Goal: Information Seeking & Learning: Learn about a topic

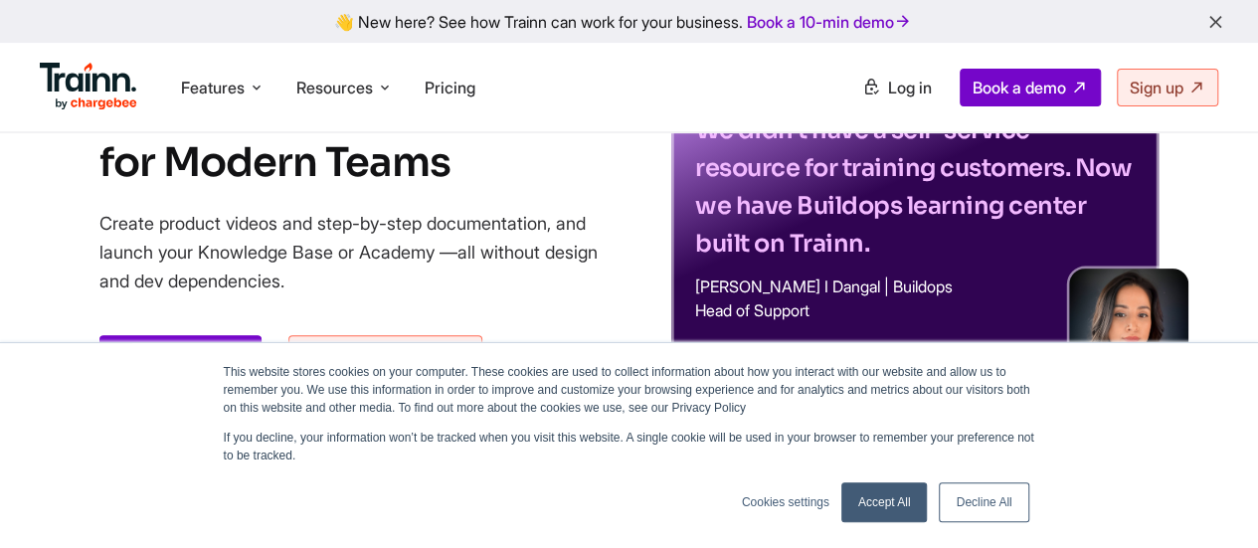
scroll to position [199, 0]
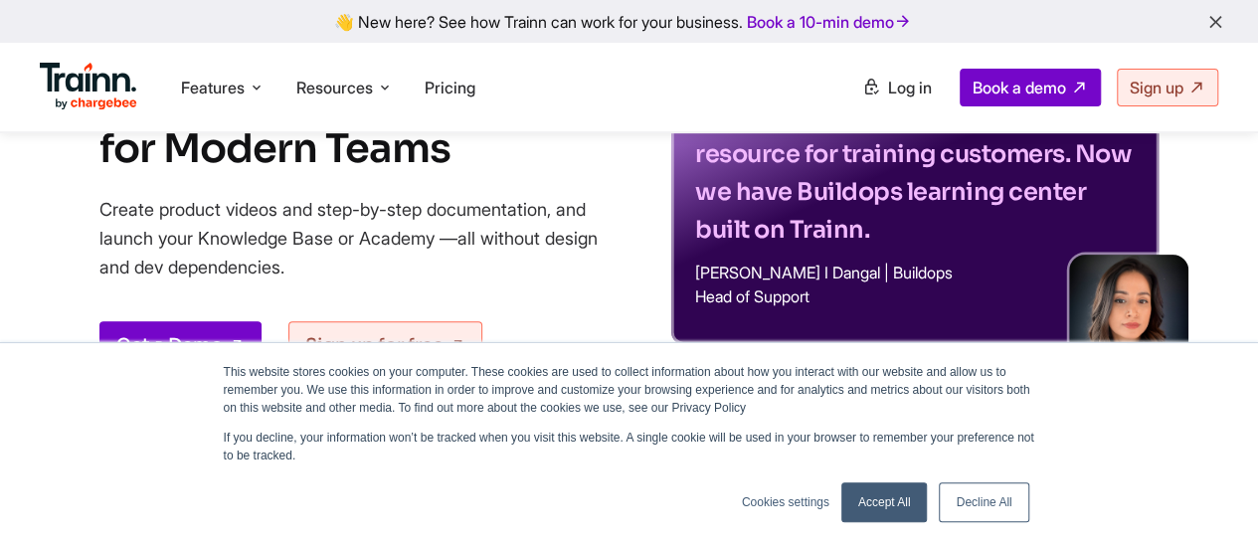
click at [878, 506] on link "Accept All" at bounding box center [884, 502] width 87 height 40
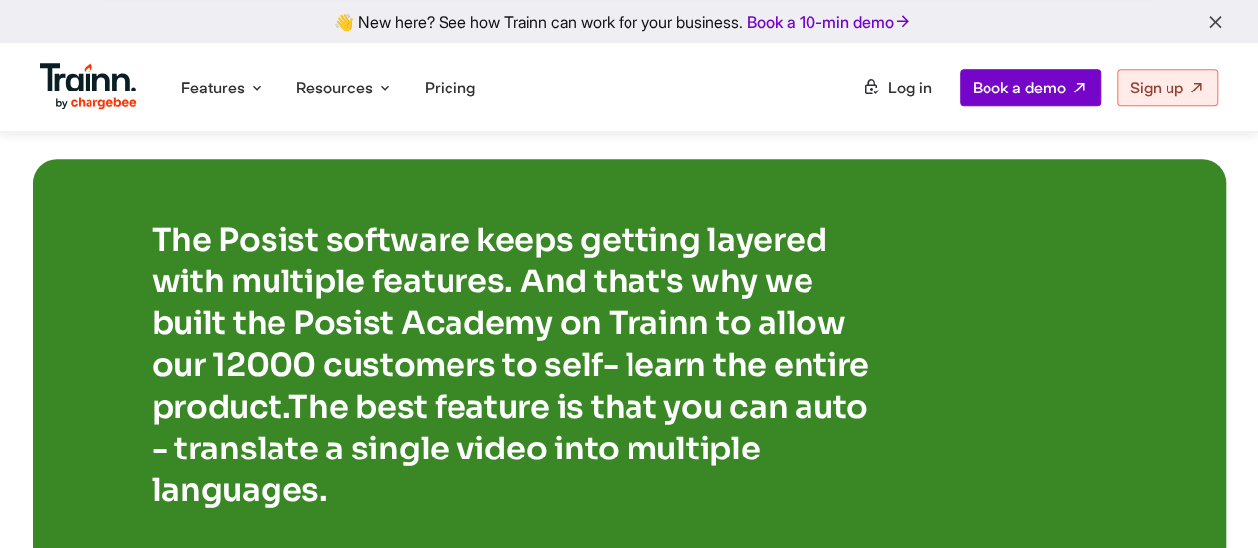
scroll to position [4276, 0]
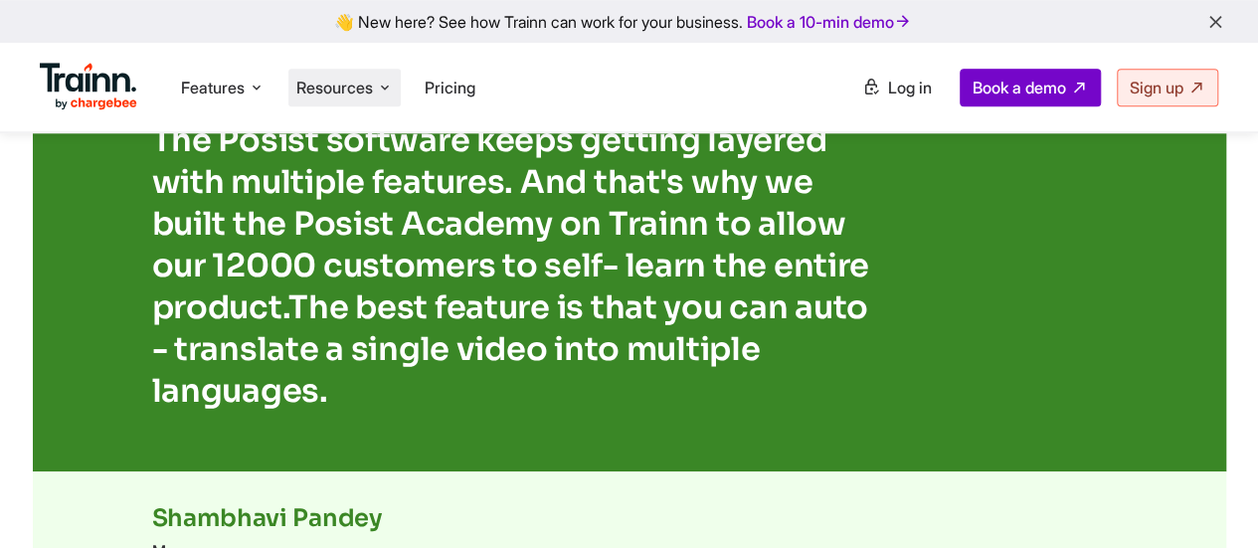
click at [366, 93] on span "Resources" at bounding box center [334, 88] width 77 height 22
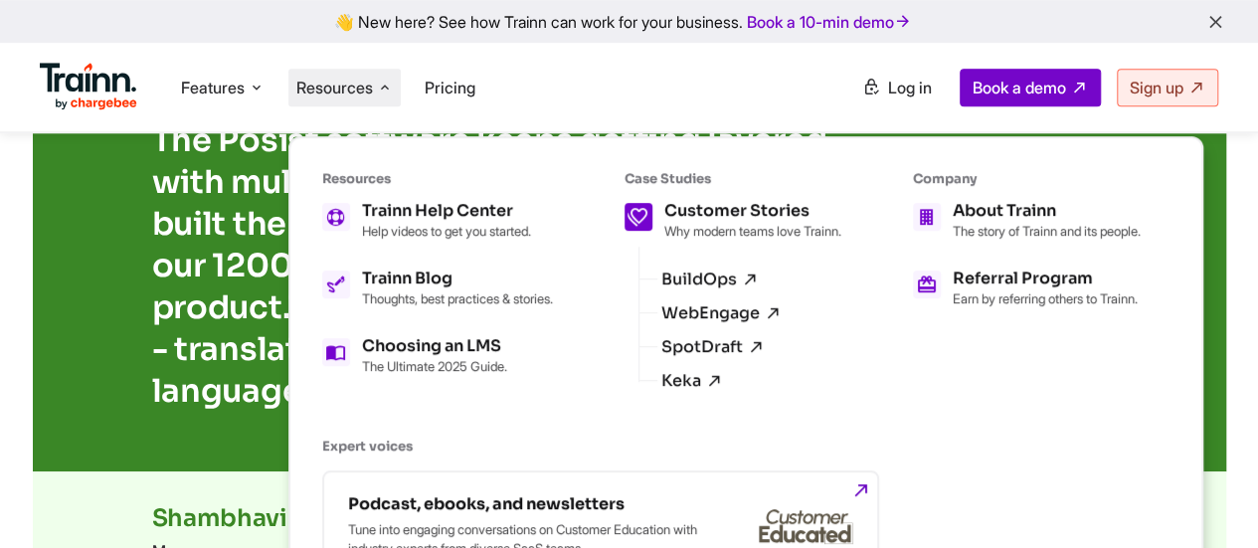
click at [798, 212] on h5 "Customer Stories" at bounding box center [752, 211] width 177 height 16
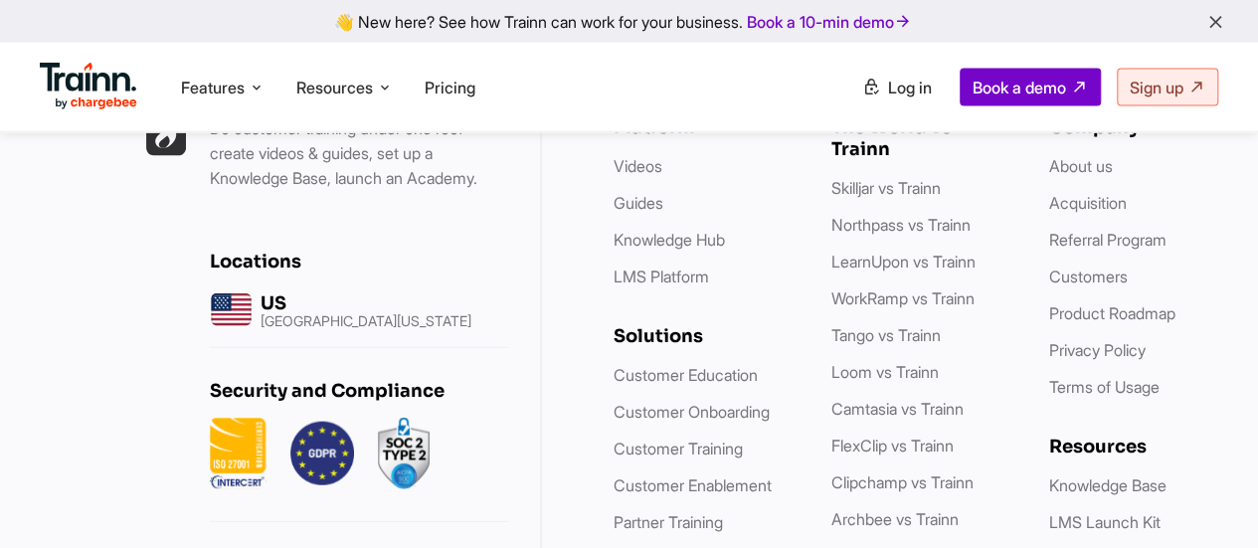
scroll to position [2188, 0]
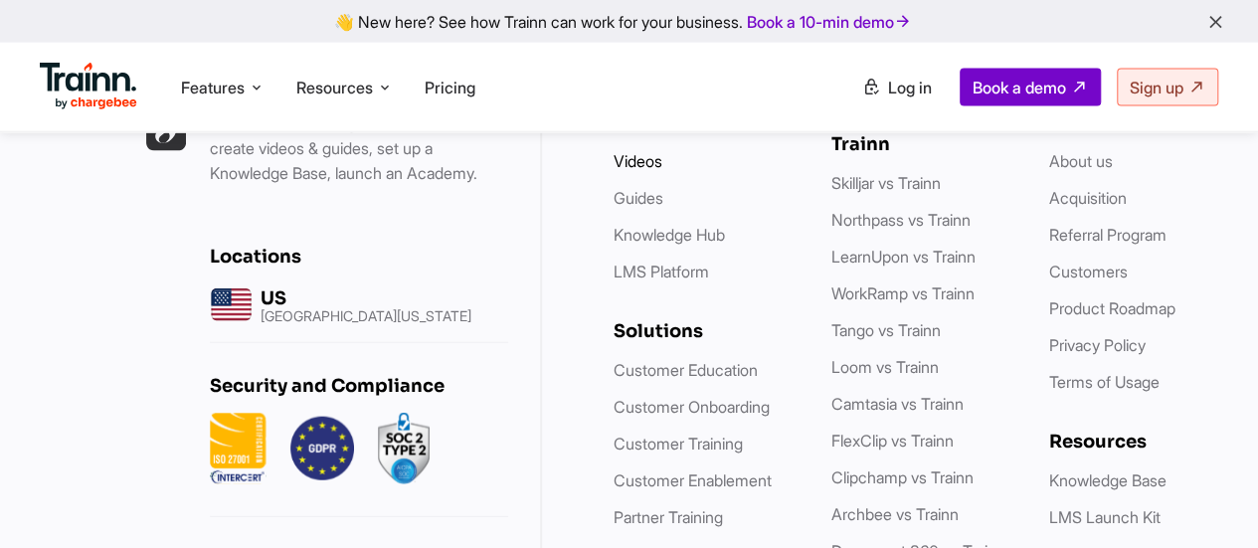
click at [633, 168] on link "Videos" at bounding box center [638, 161] width 49 height 20
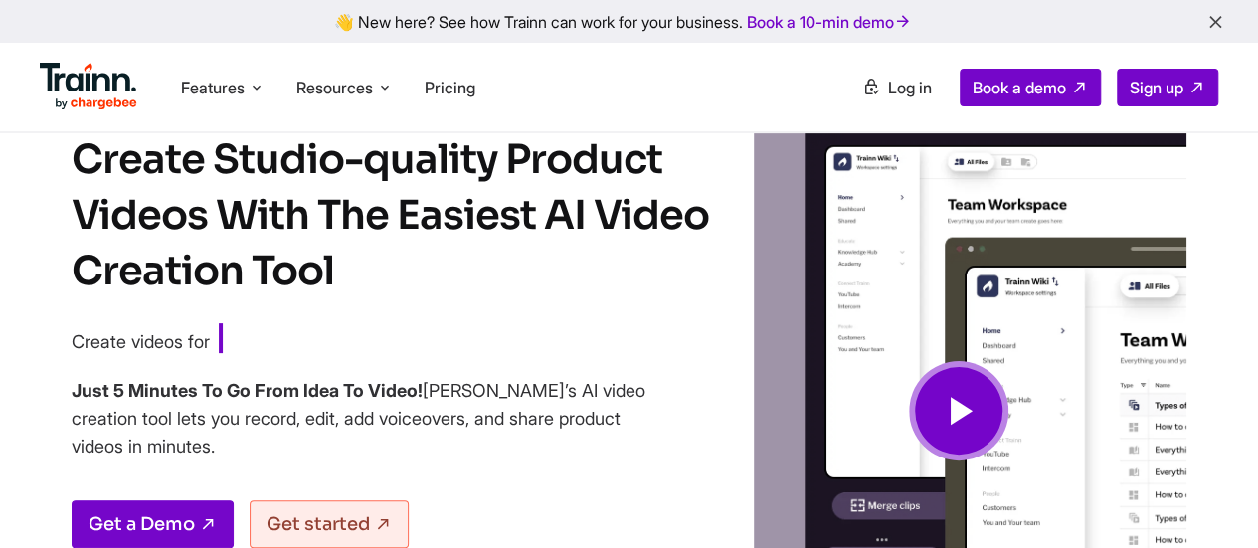
scroll to position [199, 0]
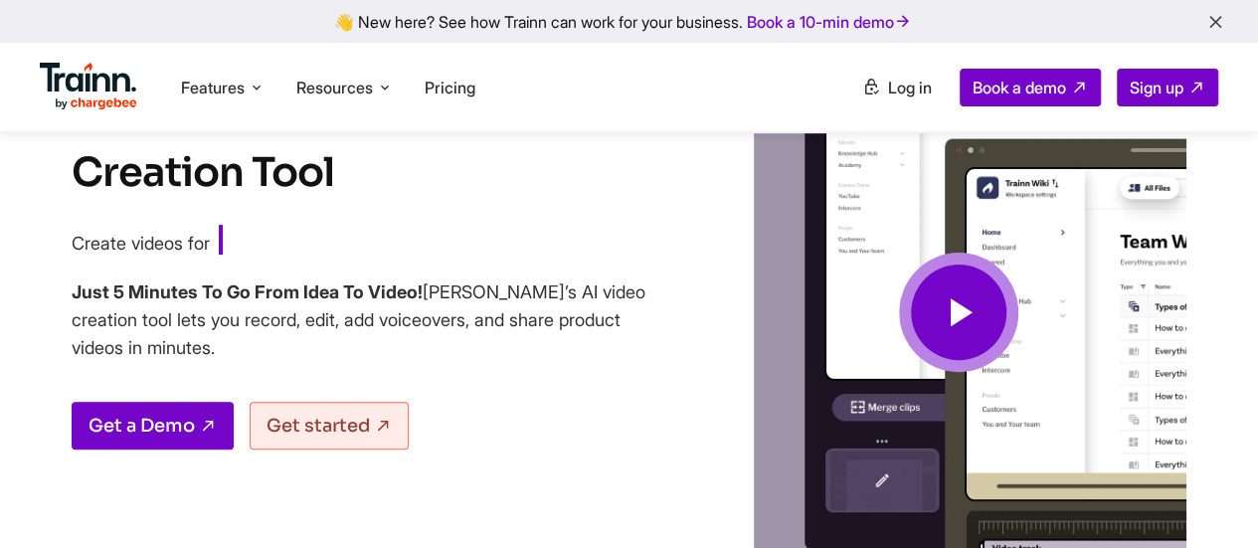
click at [979, 329] on icon at bounding box center [959, 312] width 48 height 67
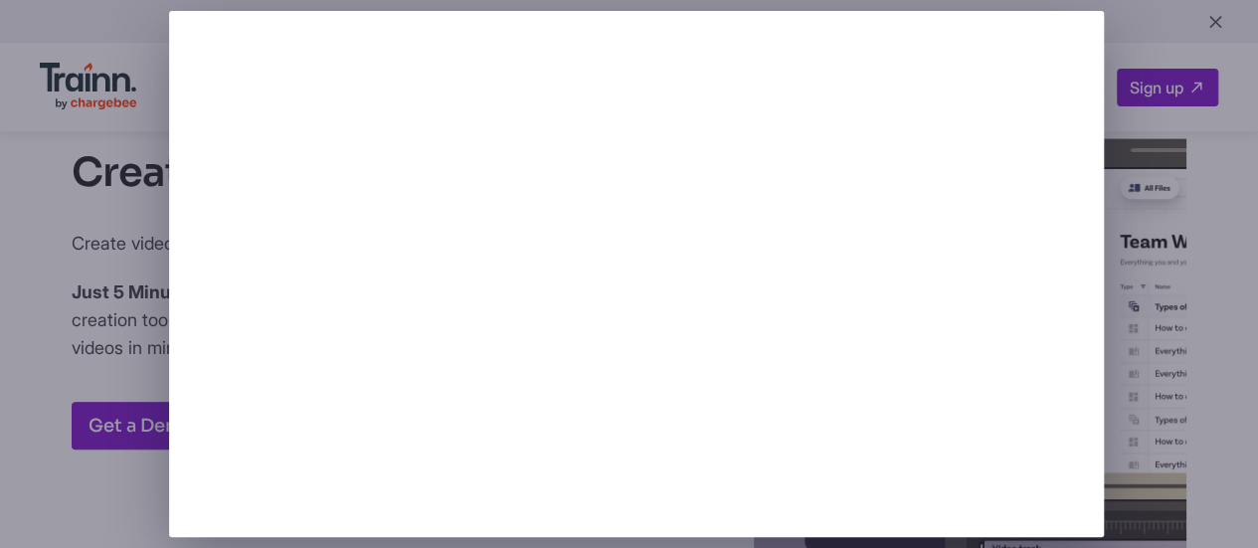
click at [1134, 26] on div at bounding box center [629, 274] width 1258 height 548
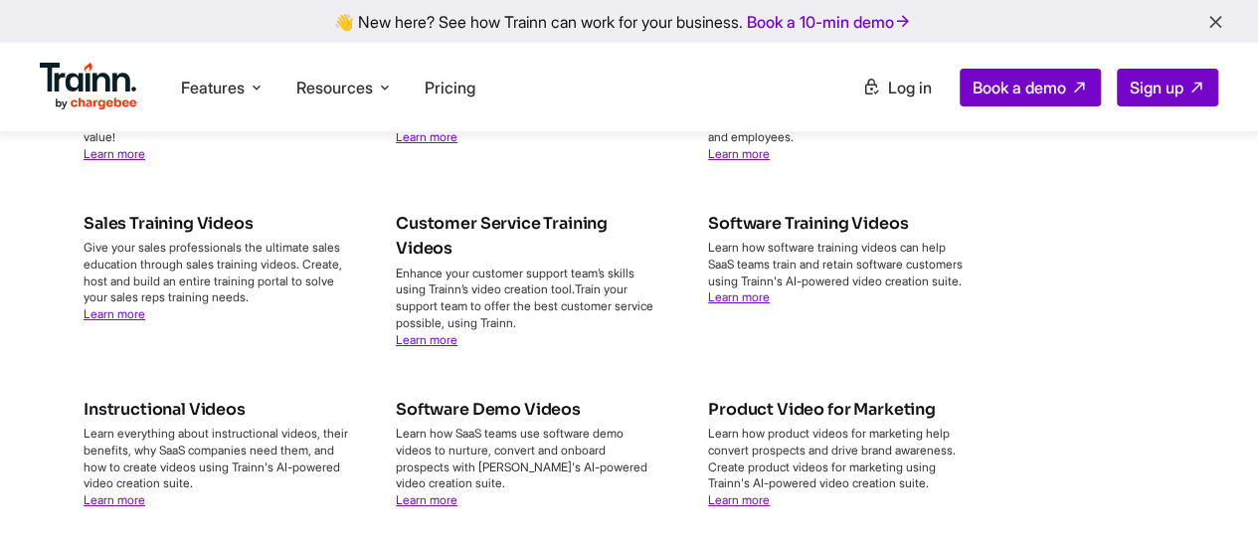
scroll to position [7160, 0]
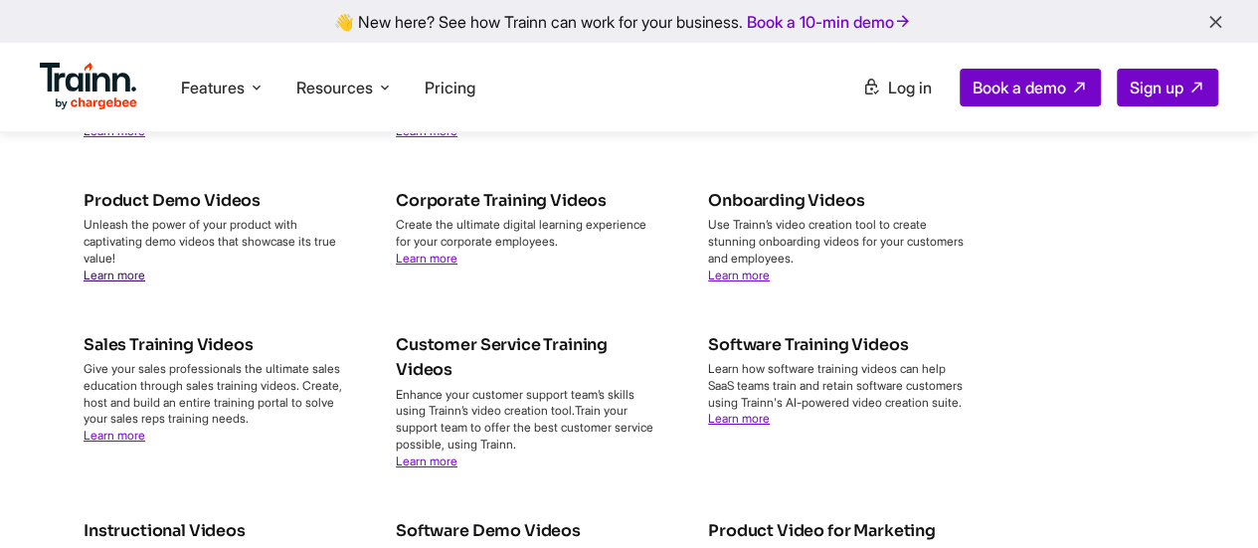
click at [119, 282] on link "Learn more" at bounding box center [115, 275] width 62 height 15
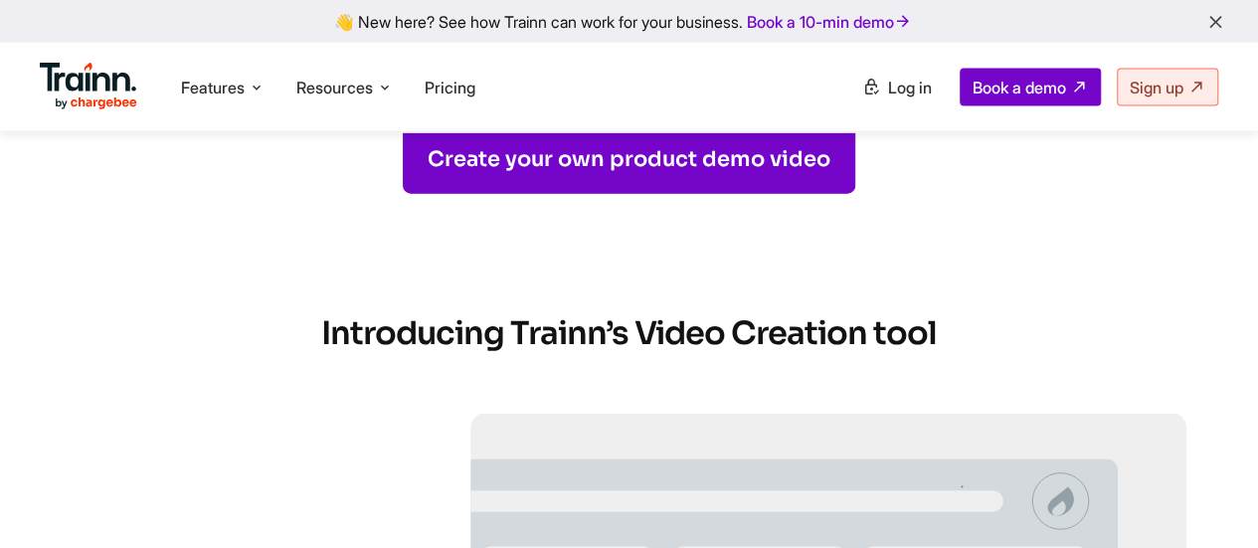
scroll to position [2486, 0]
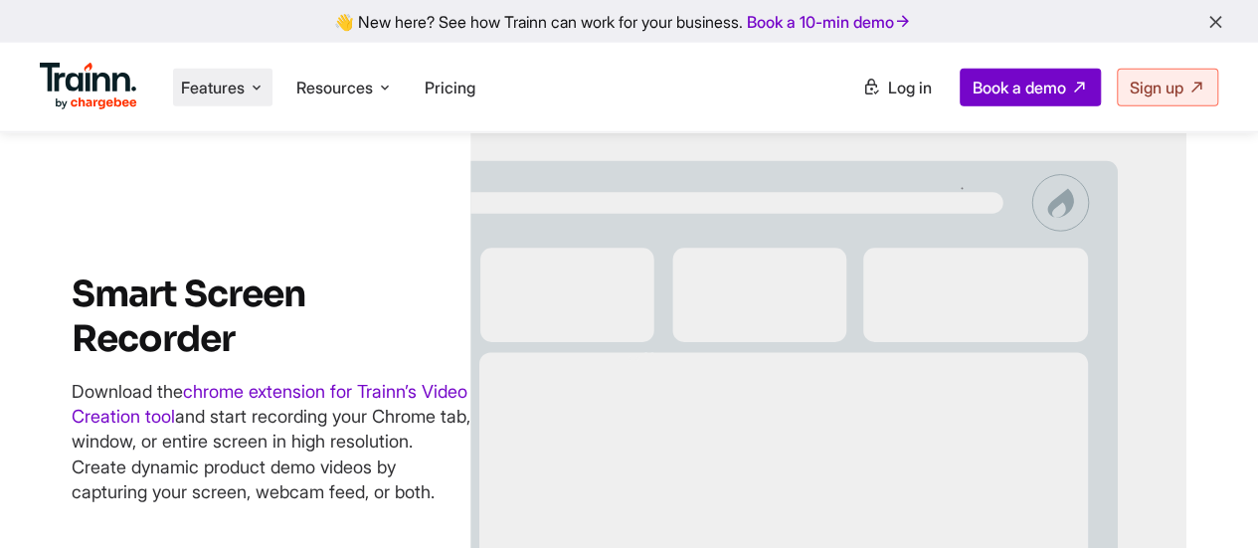
click at [258, 85] on icon at bounding box center [257, 88] width 16 height 20
